Goal: Task Accomplishment & Management: Manage account settings

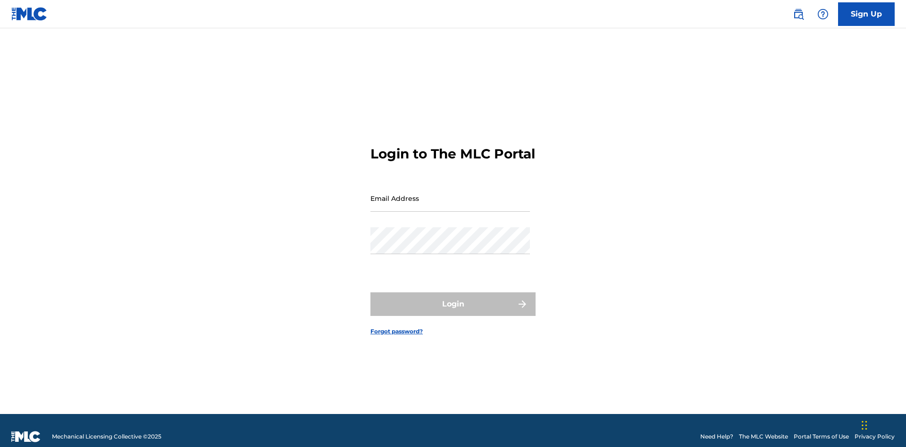
scroll to position [12, 0]
click at [450, 194] on input "Email Address" at bounding box center [449, 198] width 159 height 27
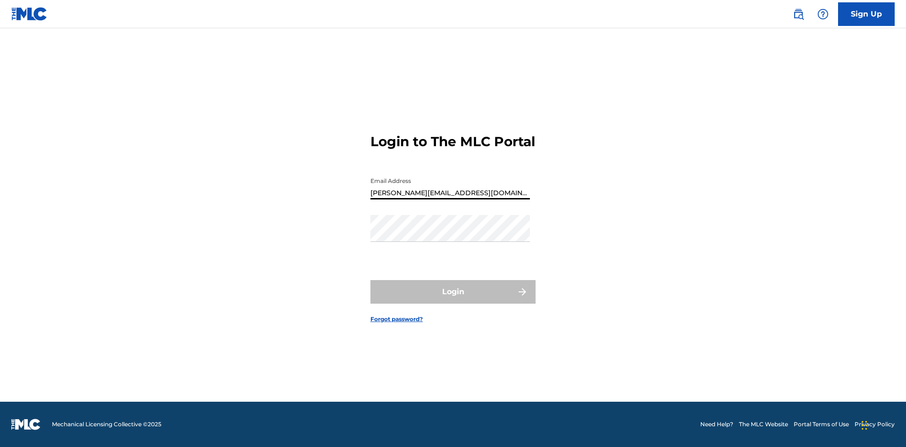
type input "[PERSON_NAME][EMAIL_ADDRESS][DOMAIN_NAME]"
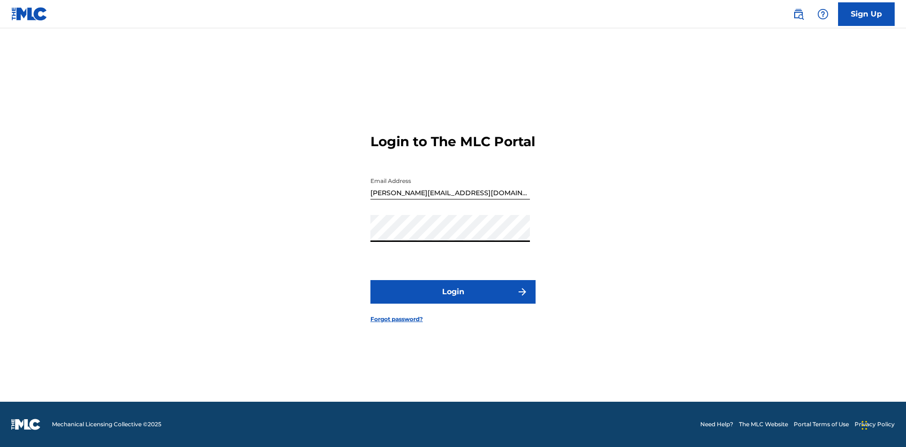
click at [453, 300] on button "Login" at bounding box center [452, 292] width 165 height 24
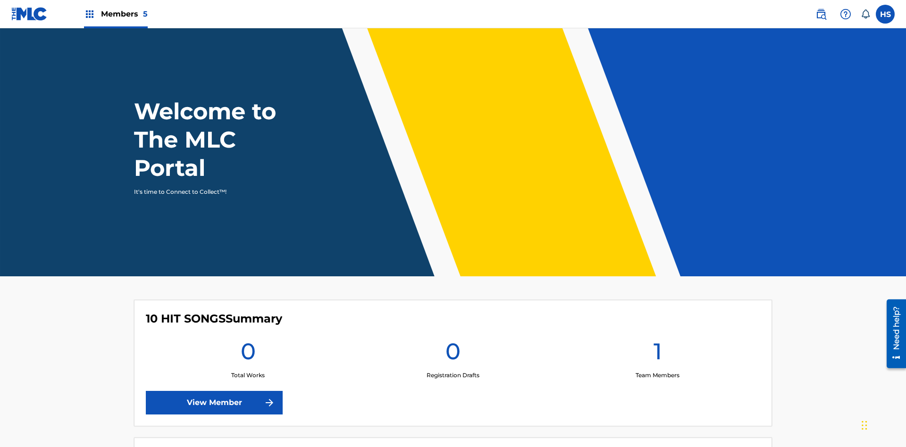
scroll to position [41, 0]
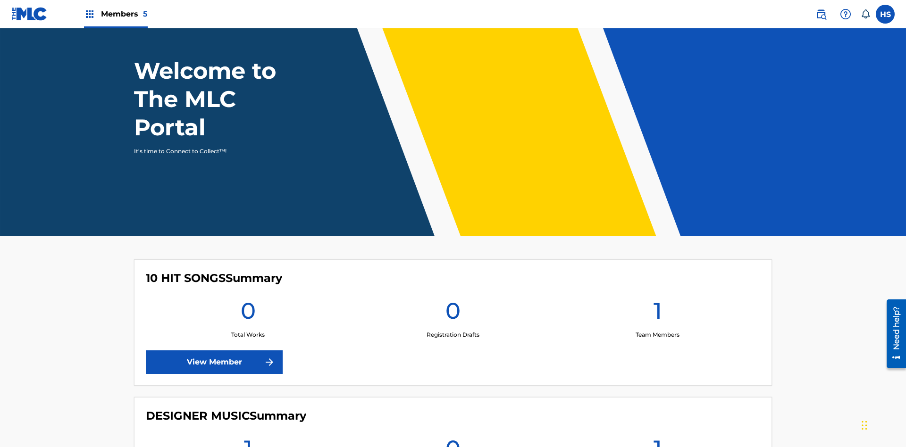
click at [115, 14] on span "Members 5" at bounding box center [124, 13] width 47 height 11
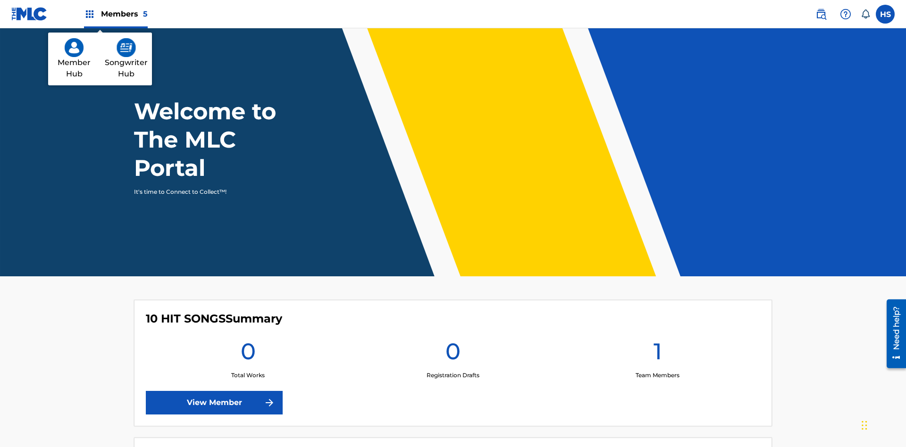
click at [126, 48] on img at bounding box center [126, 47] width 19 height 19
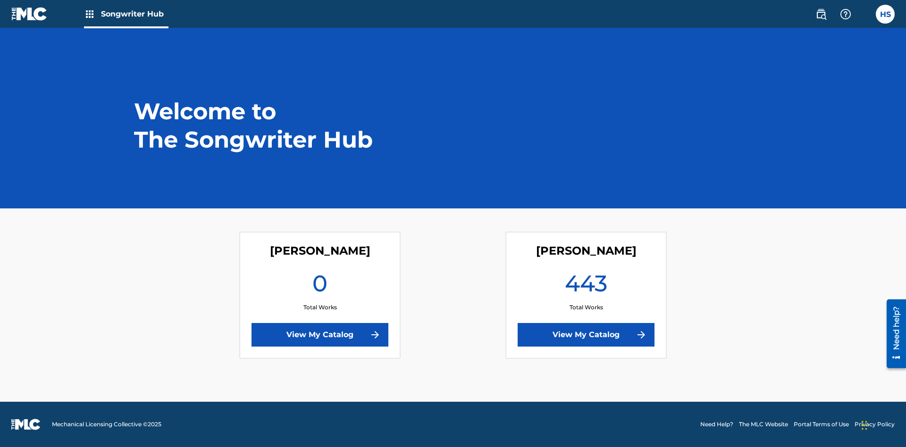
click at [586, 335] on link "View My Catalog" at bounding box center [586, 335] width 137 height 24
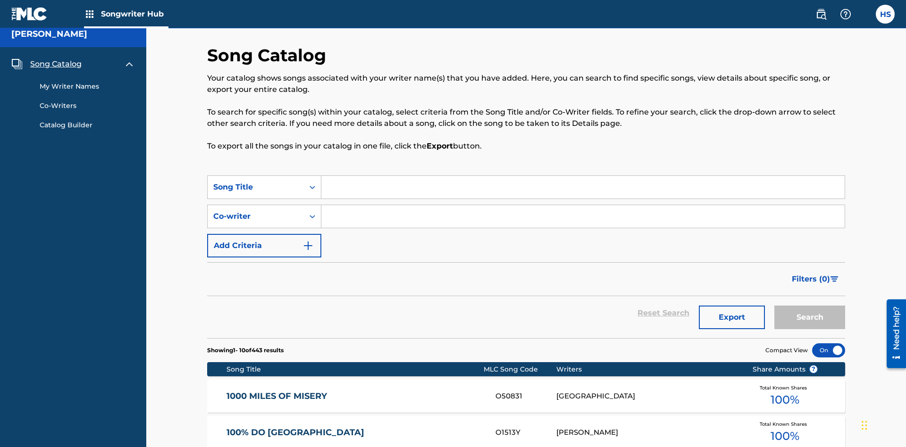
click at [56, 62] on span "Song Catalog" at bounding box center [55, 64] width 51 height 11
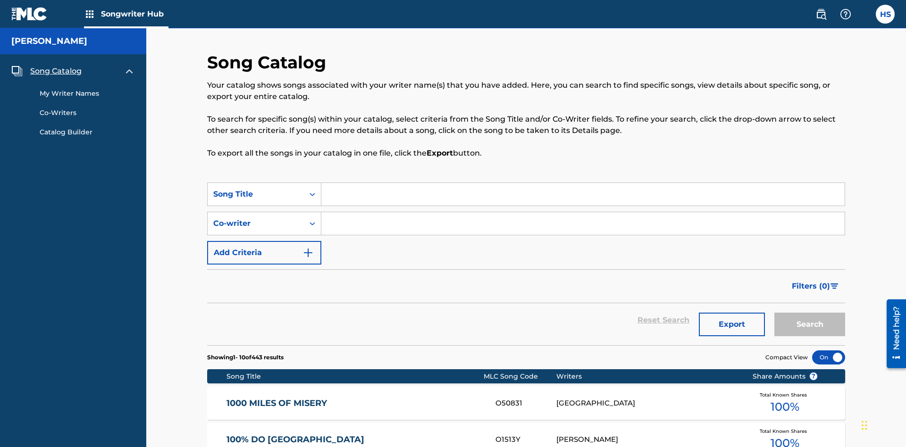
click at [87, 89] on link "My Writer Names" at bounding box center [87, 94] width 95 height 10
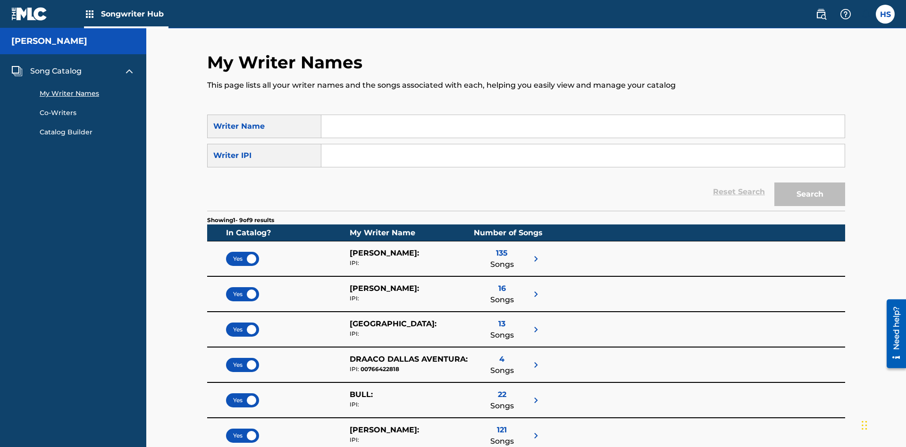
click at [583, 126] on input "Search Form" at bounding box center [582, 126] width 523 height 23
